Goal: Navigation & Orientation: Find specific page/section

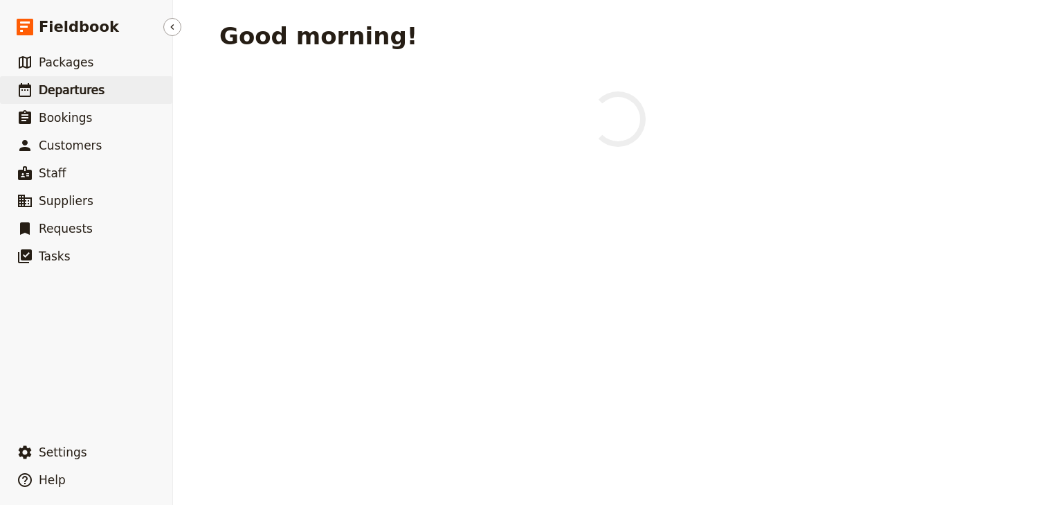
click at [64, 91] on span "Departures" at bounding box center [72, 90] width 66 height 14
